Goal: Register for event/course

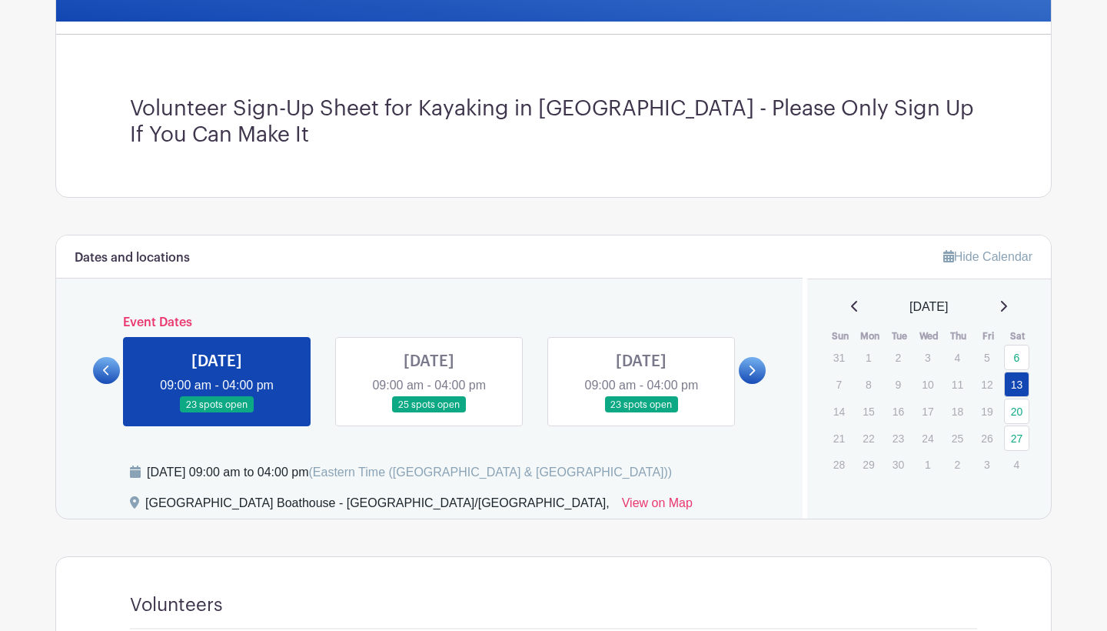
scroll to position [383, 0]
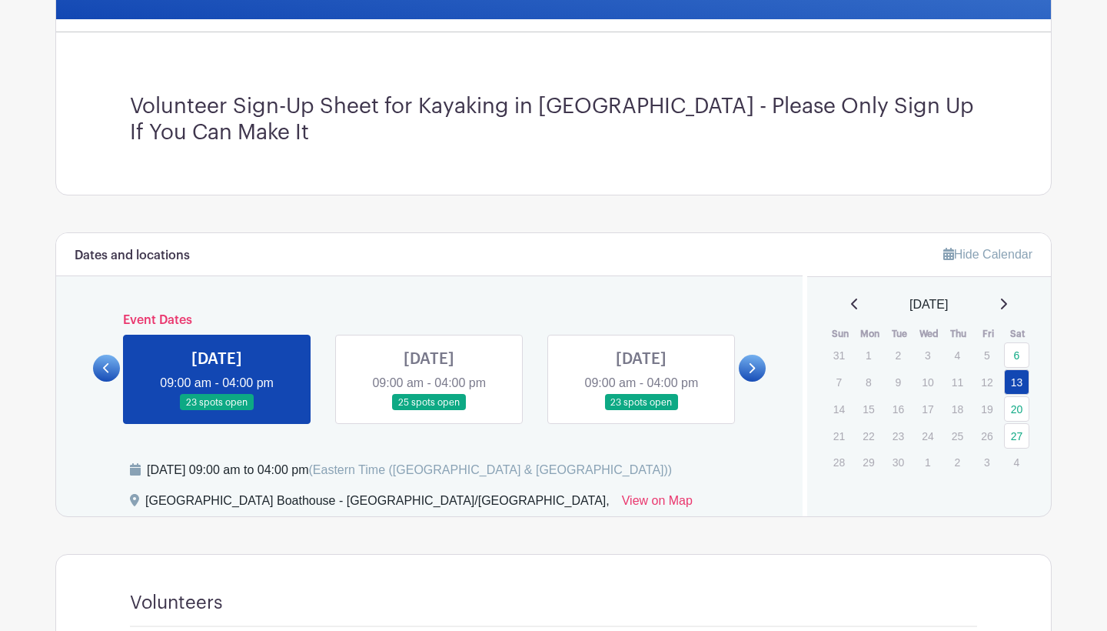
click at [429, 411] on link at bounding box center [429, 411] width 0 height 0
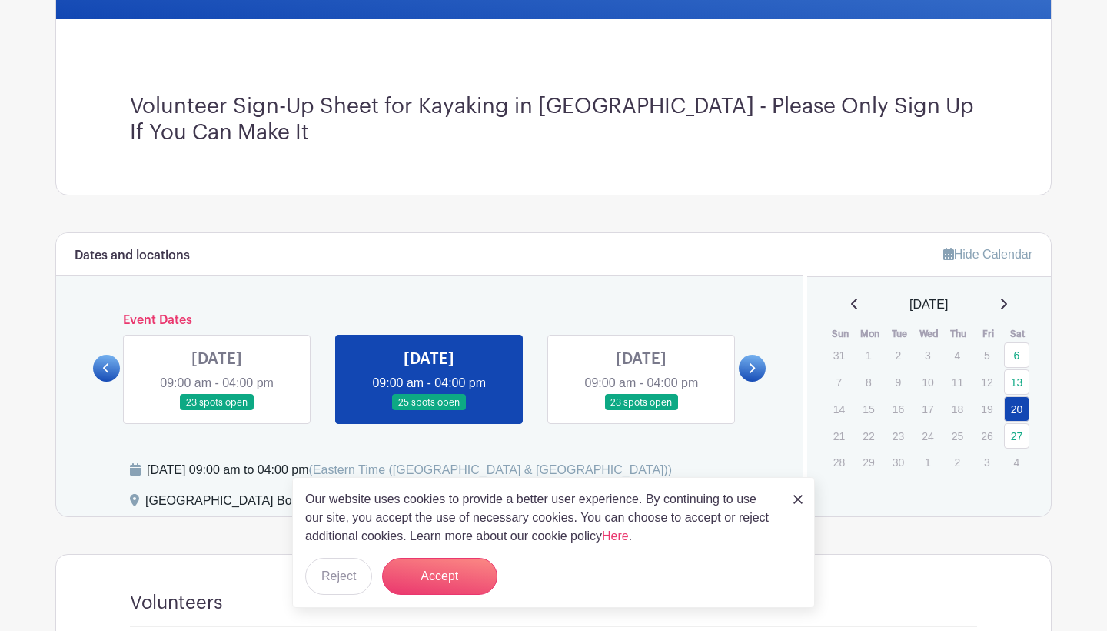
click at [794, 498] on img at bounding box center [798, 499] width 9 height 9
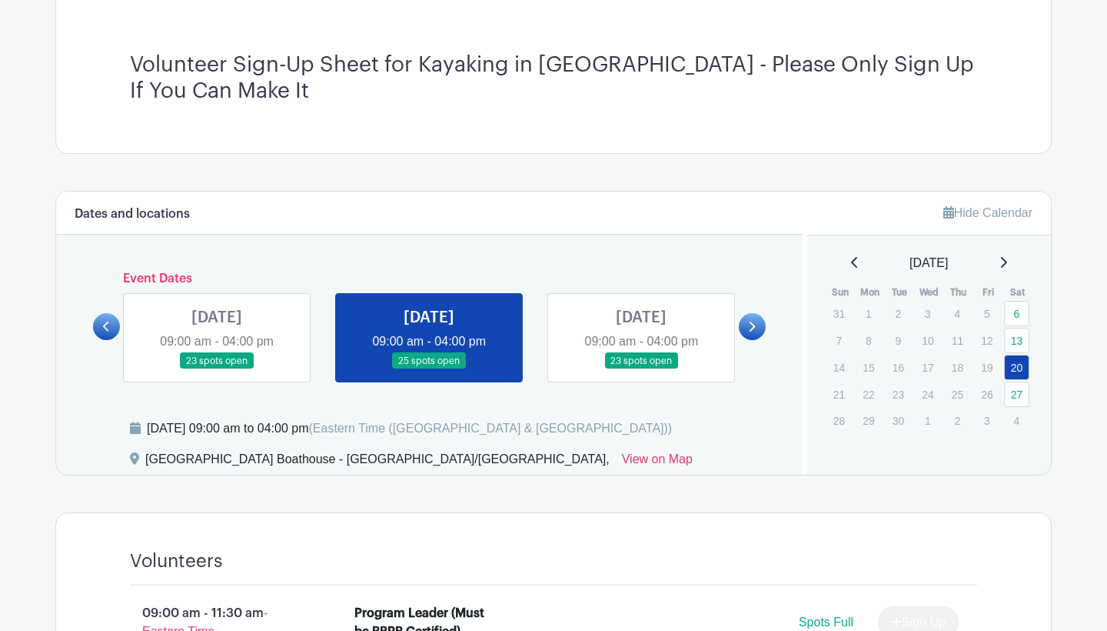
scroll to position [425, 0]
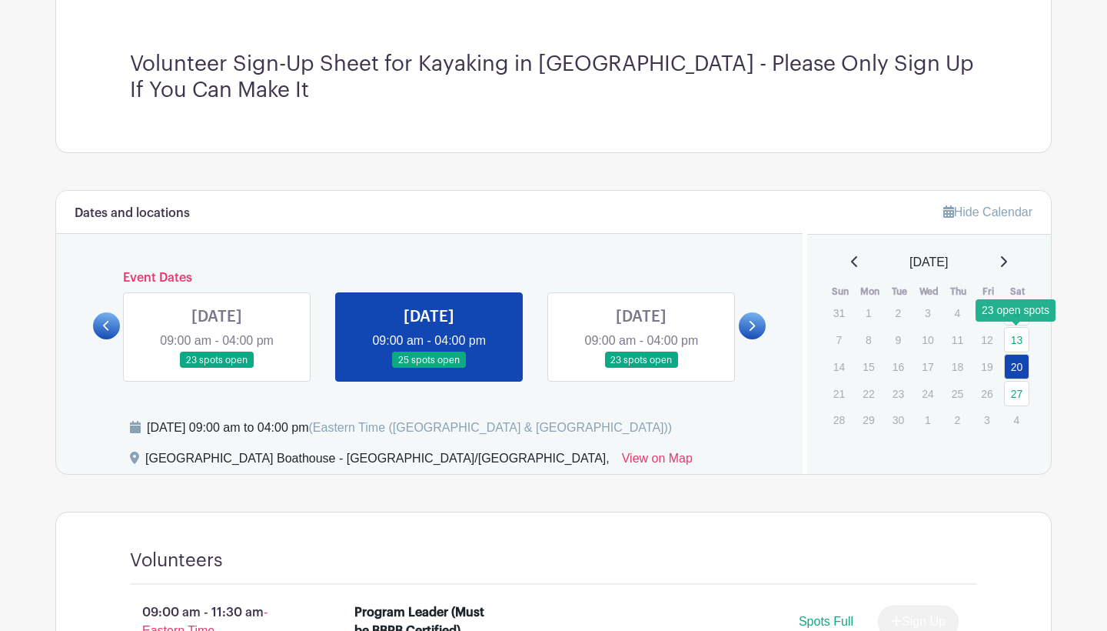
click at [1017, 334] on link "13" at bounding box center [1016, 339] width 25 height 25
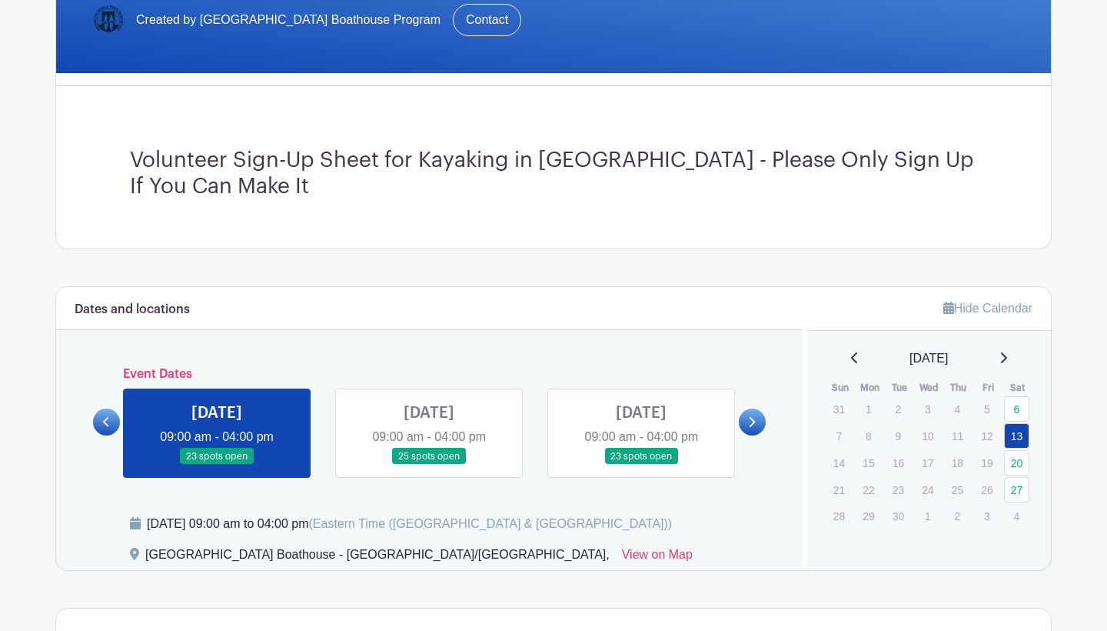
scroll to position [327, 0]
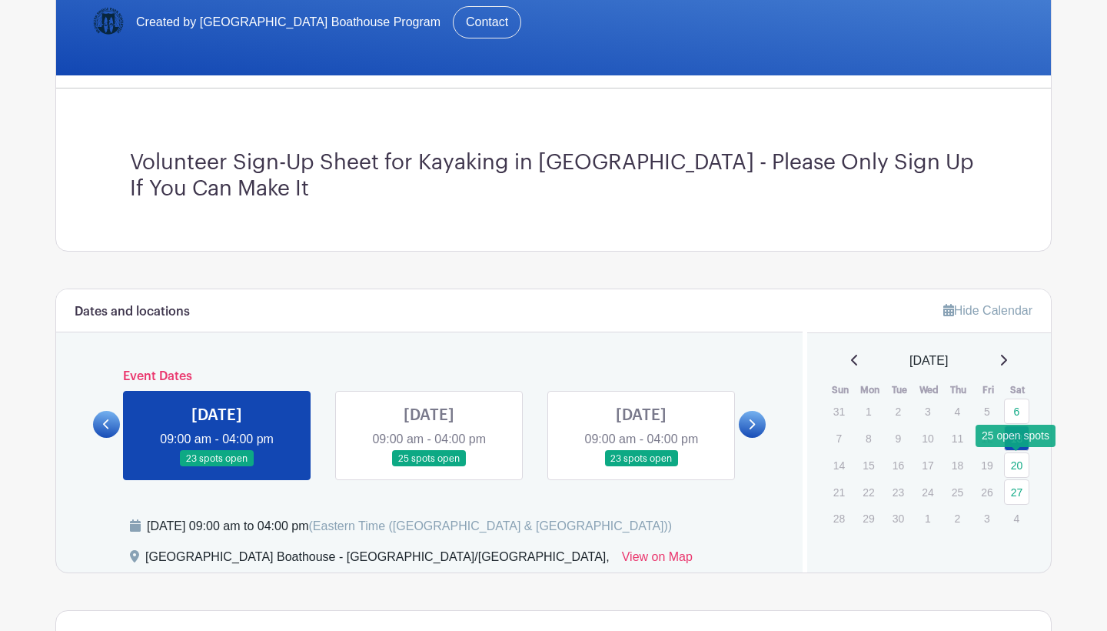
click at [1012, 461] on link "20" at bounding box center [1016, 464] width 25 height 25
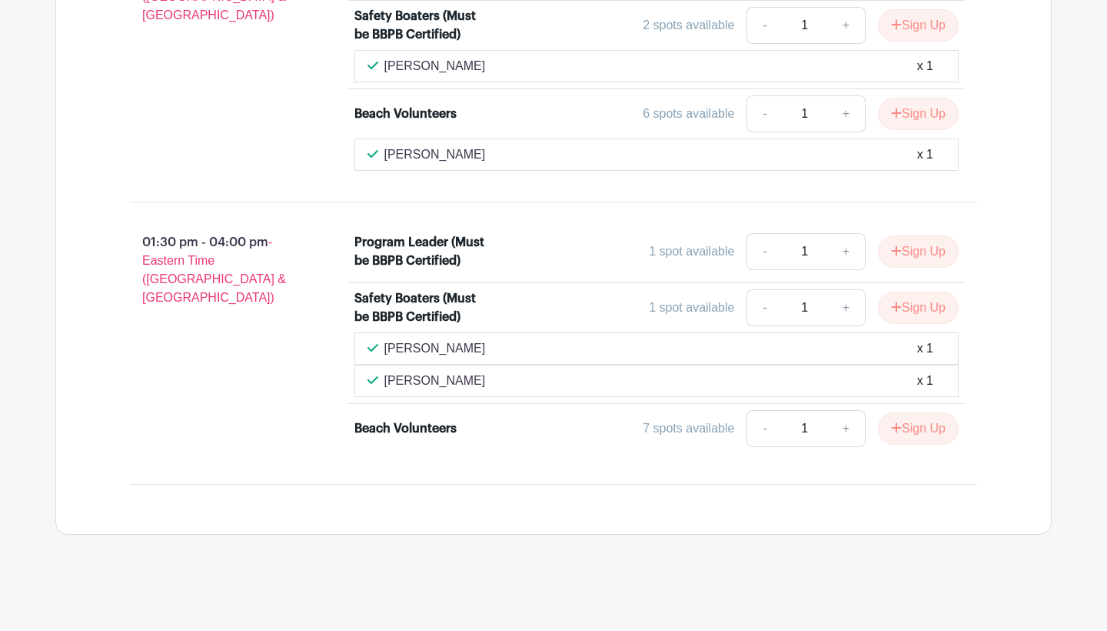
scroll to position [1534, 0]
